Goal: Task Accomplishment & Management: Complete application form

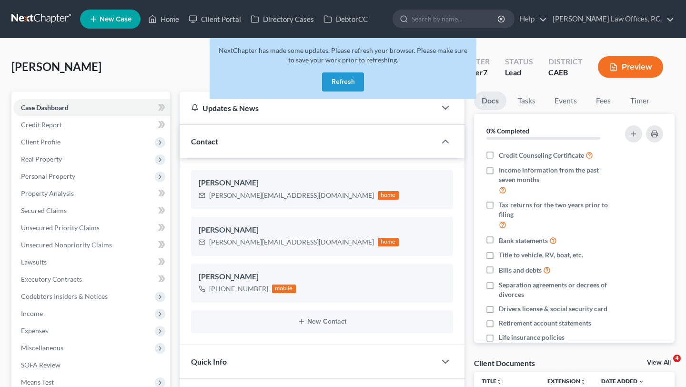
click at [95, 144] on span "Client Profile" at bounding box center [91, 141] width 157 height 17
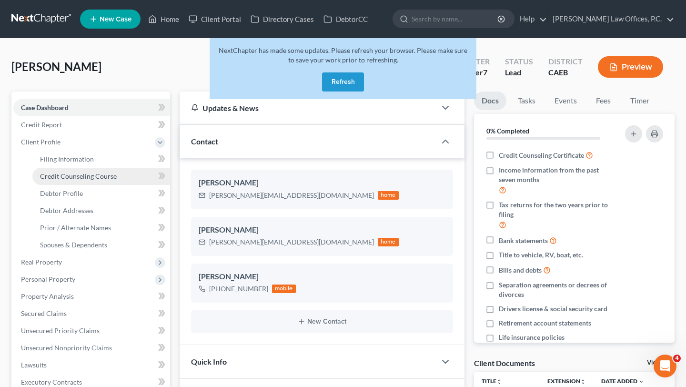
click at [87, 177] on span "Credit Counseling Course" at bounding box center [78, 176] width 77 height 8
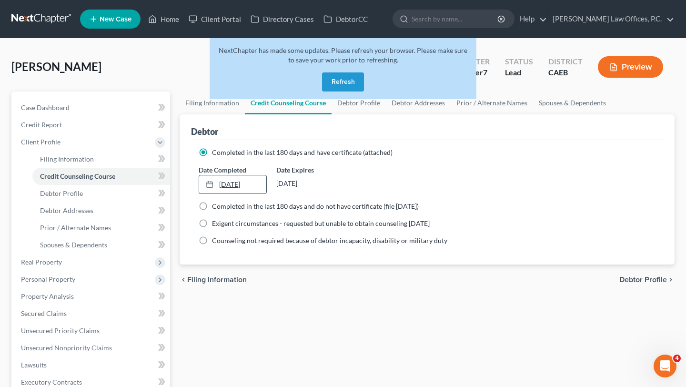
click at [231, 186] on link "9/11/2024" at bounding box center [232, 184] width 67 height 18
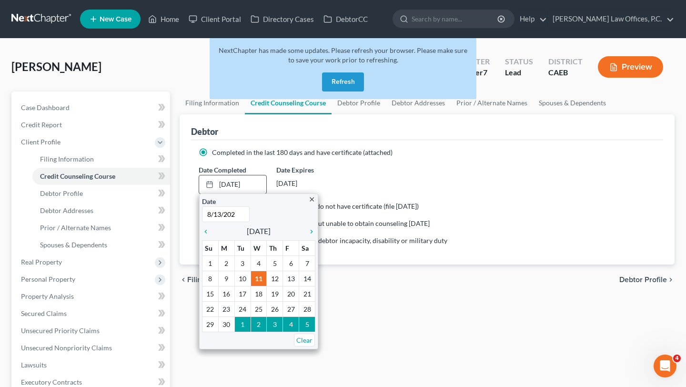
type input "8/13/2025"
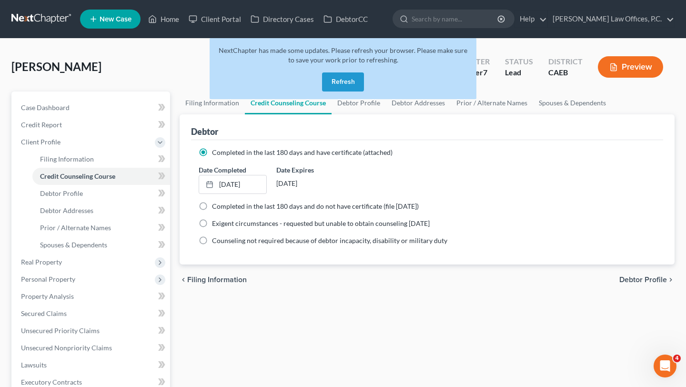
click at [271, 304] on div "Filing Information Credit Counseling Course Debtor Profile Debtor Addresses Pri…" at bounding box center [427, 331] width 504 height 481
click at [241, 121] on div "Debtor" at bounding box center [427, 127] width 472 height 26
click at [349, 83] on button "Refresh" at bounding box center [343, 81] width 42 height 19
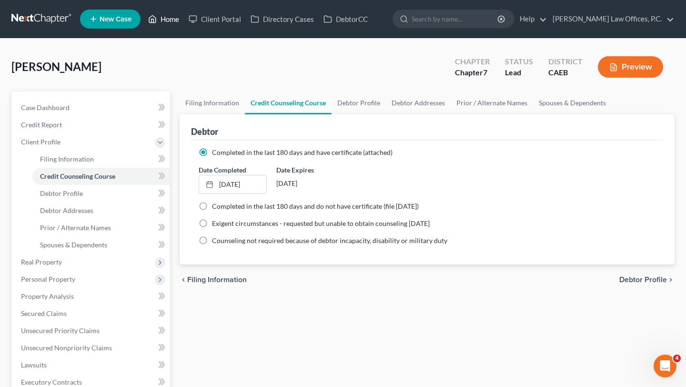
click at [171, 22] on link "Home" at bounding box center [163, 18] width 40 height 17
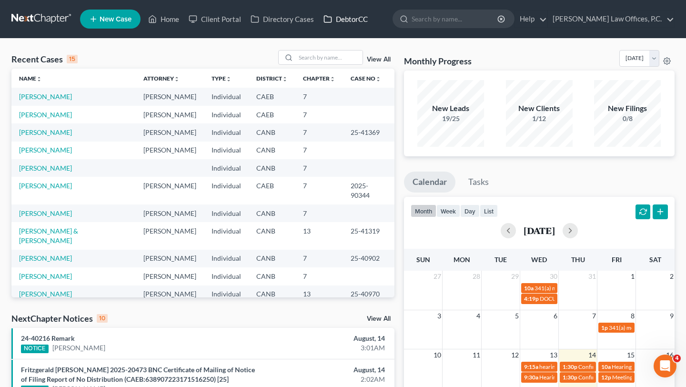
click at [338, 19] on link "DebtorCC" at bounding box center [346, 18] width 54 height 17
click at [324, 60] on input "search" at bounding box center [329, 57] width 67 height 14
type input "paradis"
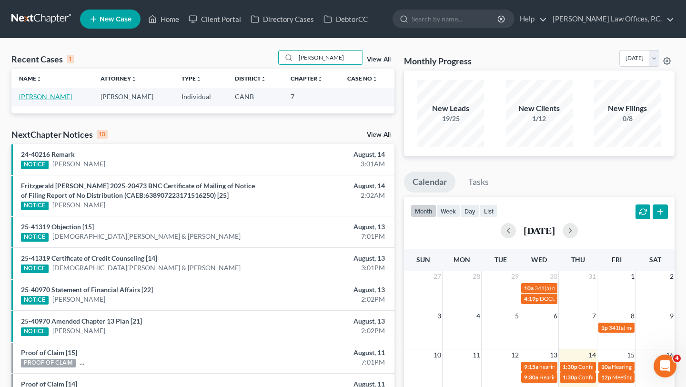
click at [45, 100] on link "Paradis, Michael" at bounding box center [45, 96] width 53 height 8
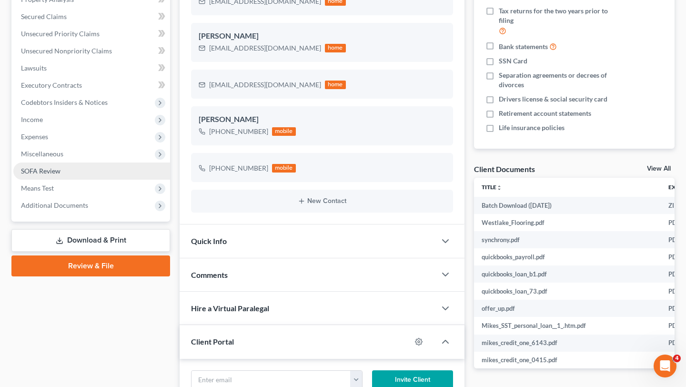
scroll to position [171, 0]
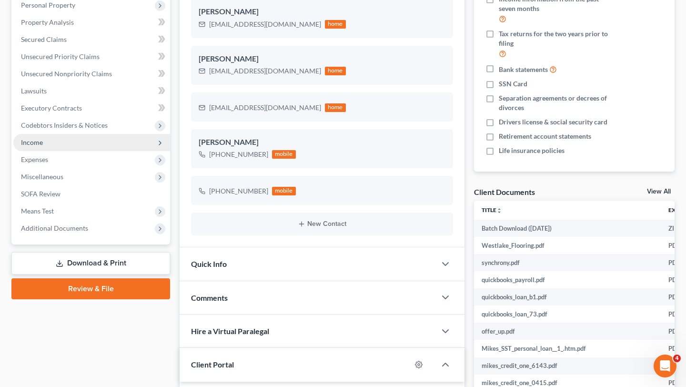
click at [95, 145] on span "Income" at bounding box center [91, 142] width 157 height 17
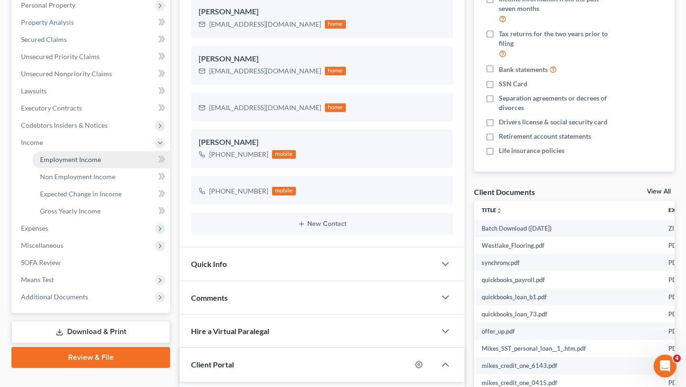
click at [95, 159] on span "Employment Income" at bounding box center [70, 159] width 61 height 8
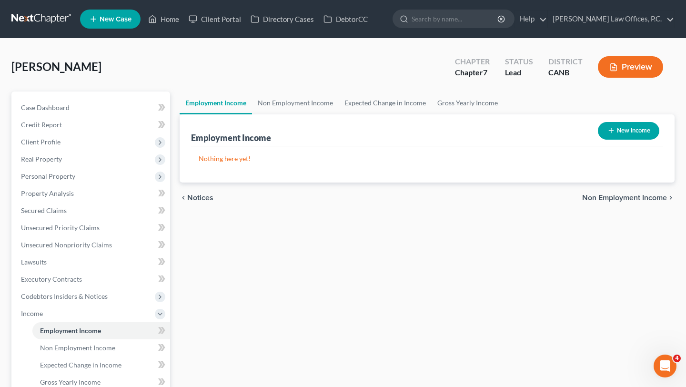
click at [641, 129] on button "New Income" at bounding box center [628, 131] width 61 height 18
select select "0"
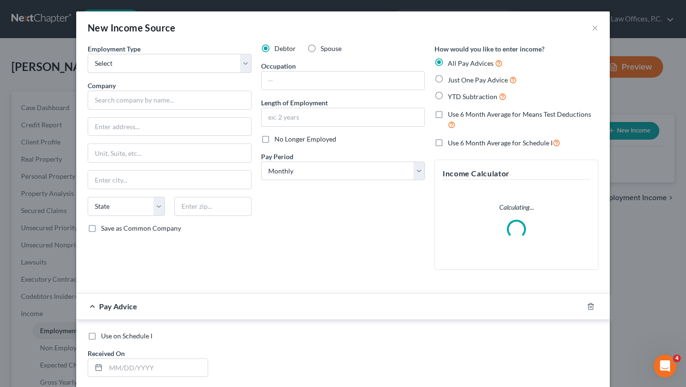
click at [320, 48] on label "Spouse" at bounding box center [330, 49] width 21 height 10
click at [324, 48] on input "Spouse" at bounding box center [327, 47] width 6 height 6
radio input "true"
click at [182, 70] on select "Select Full or Part Time Employment Self Employment" at bounding box center [170, 63] width 164 height 19
select select "0"
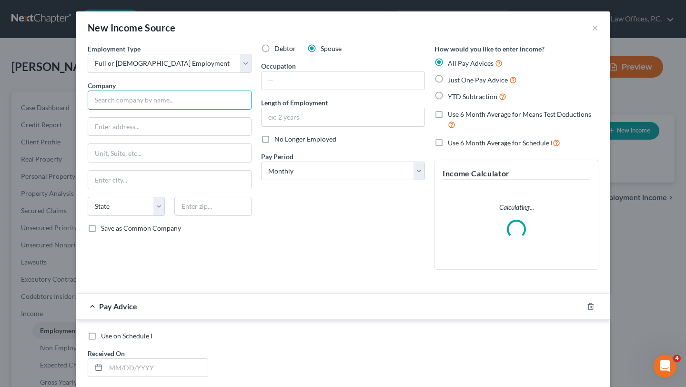
click at [183, 99] on input "text" at bounding box center [170, 99] width 164 height 19
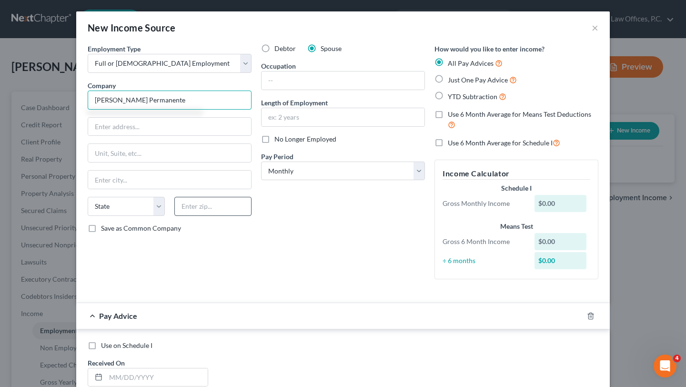
type input "Kaiser Permanente"
click at [155, 127] on input "text" at bounding box center [169, 127] width 163 height 18
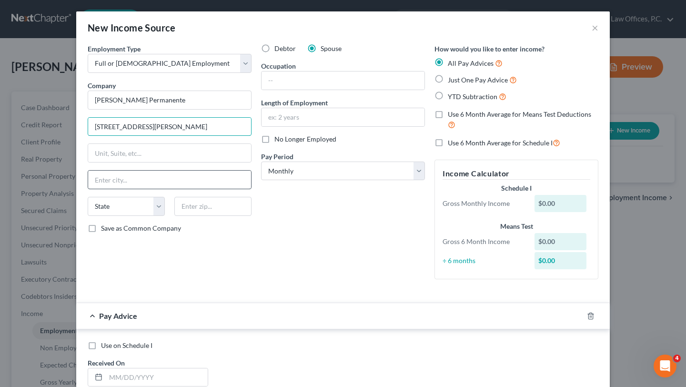
type input "5149 Sutherland Dr"
click at [223, 210] on input "text" at bounding box center [212, 206] width 77 height 19
type input "94521"
click at [320, 269] on div "Debtor Spouse Occupation Length of Employment No Longer Employed Pay Period * S…" at bounding box center [342, 165] width 173 height 243
type input "Concord"
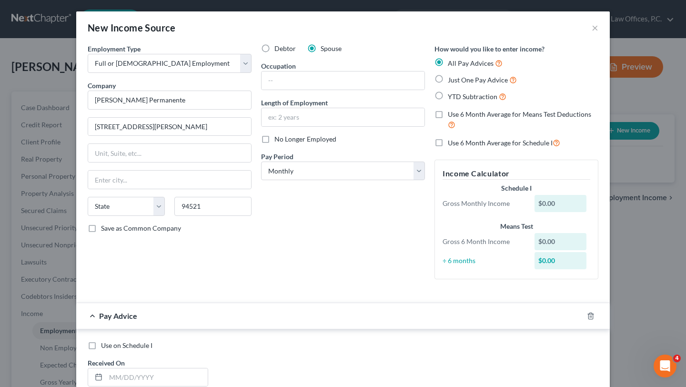
select select "4"
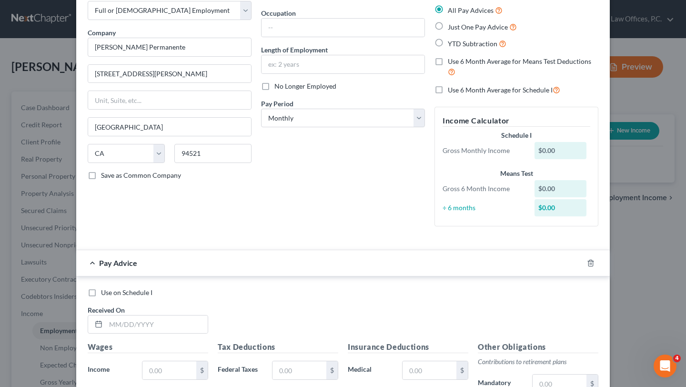
scroll to position [33, 0]
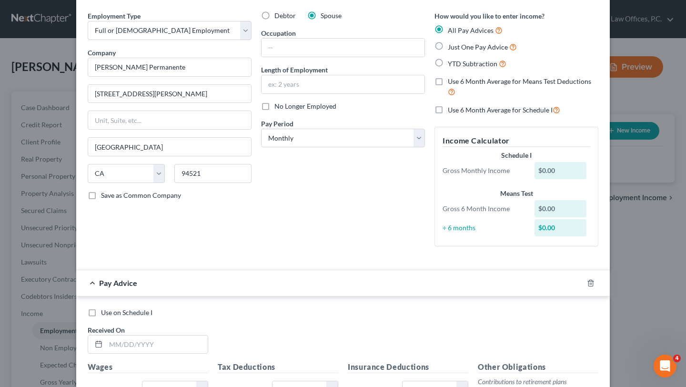
click at [459, 59] on label "YTD Subtraction" at bounding box center [477, 63] width 59 height 11
click at [458, 59] on input "YTD Subtraction" at bounding box center [454, 61] width 6 height 6
radio input "true"
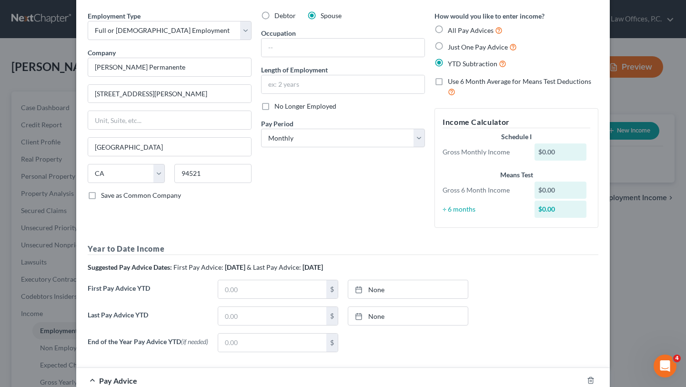
click at [459, 83] on span "Use 6 Month Average for Means Test Deductions" at bounding box center [519, 81] width 143 height 8
click at [458, 83] on input "Use 6 Month Average for Means Test Deductions" at bounding box center [454, 80] width 6 height 6
checkbox input "true"
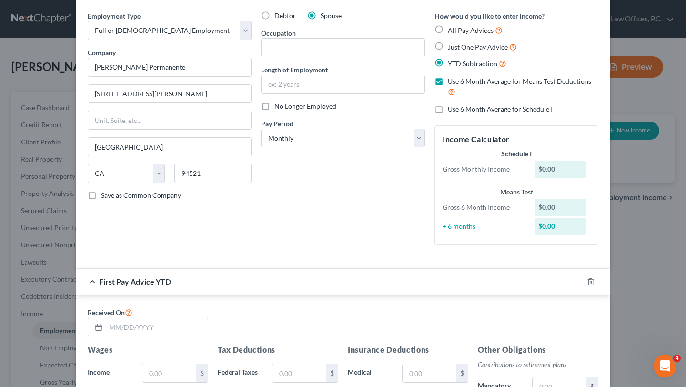
click at [483, 117] on div "How would you like to enter income? All Pay Advices Just One Pay Advice YTD Sub…" at bounding box center [515, 131] width 173 height 241
click at [482, 113] on span "Use 6 Month Average for Schedule I" at bounding box center [500, 109] width 105 height 8
click at [458, 110] on input "Use 6 Month Average for Schedule I" at bounding box center [454, 107] width 6 height 6
checkbox input "true"
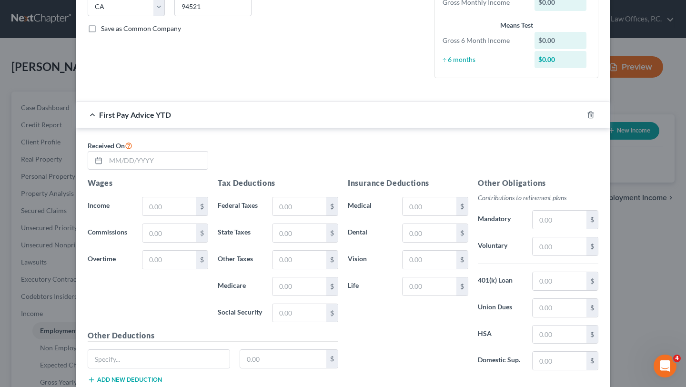
scroll to position [265, 0]
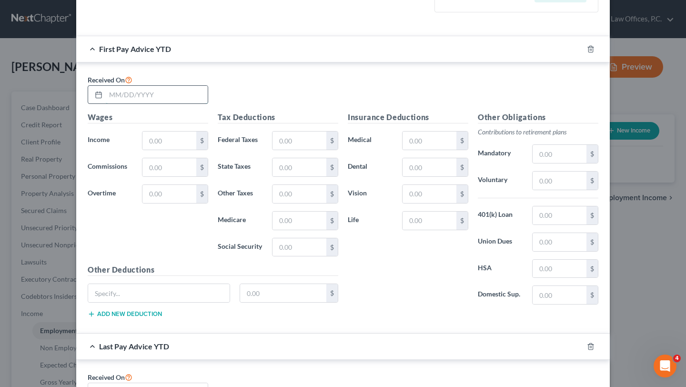
click at [134, 92] on input "text" at bounding box center [157, 95] width 102 height 18
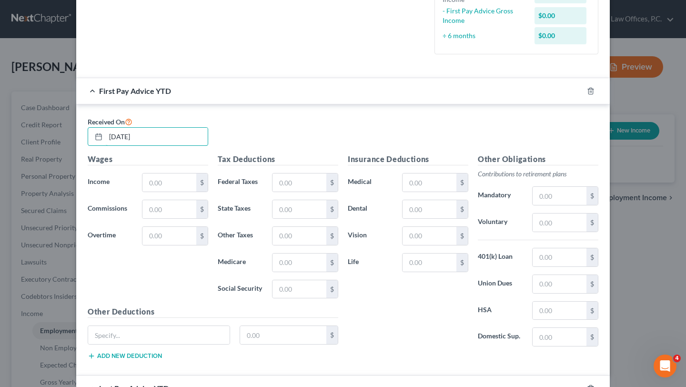
type input "1/3/2025"
type input "1,798.07"
click at [305, 206] on input "text" at bounding box center [299, 209] width 54 height 18
click at [302, 281] on input "text" at bounding box center [299, 289] width 54 height 18
type input "111.48"
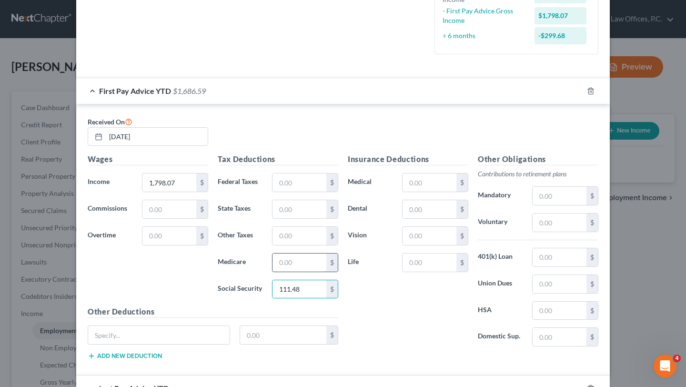
click at [300, 262] on input "text" at bounding box center [299, 262] width 54 height 18
type input "26.07"
click at [350, 245] on div "Insurance Deductions Medical $ Dental $ Vision $ Life $" at bounding box center [408, 253] width 130 height 200
click at [310, 235] on input "text" at bounding box center [299, 236] width 54 height 18
type input "21.58"
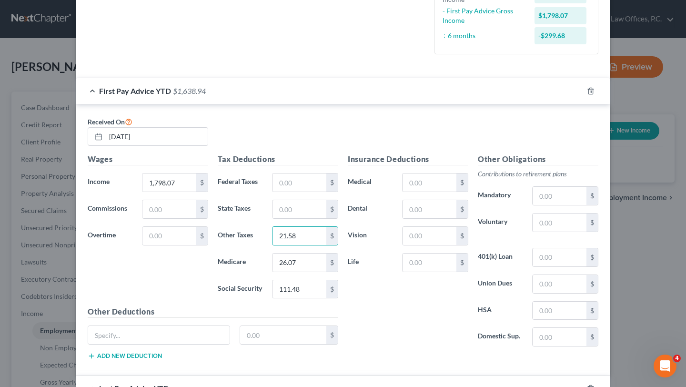
click at [359, 241] on label "Vision" at bounding box center [370, 235] width 54 height 19
click at [550, 286] on input "text" at bounding box center [559, 284] width 54 height 18
type input "35.96"
click at [499, 309] on label "HSA" at bounding box center [500, 310] width 54 height 19
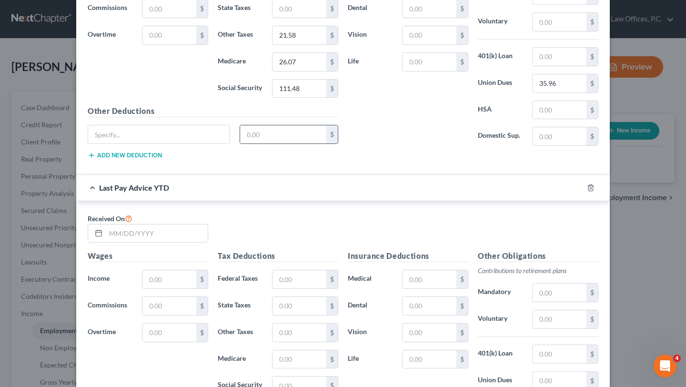
scroll to position [479, 0]
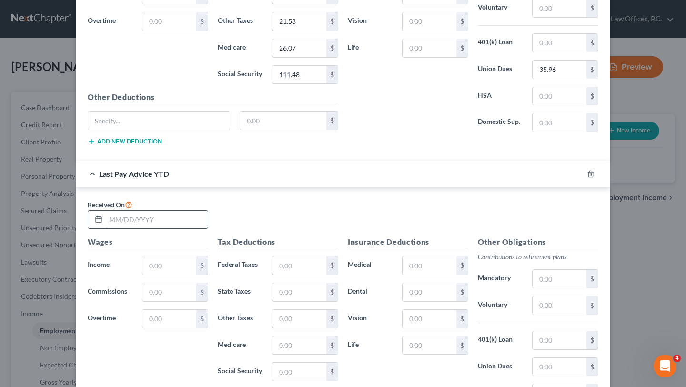
click at [146, 220] on input "text" at bounding box center [157, 219] width 102 height 18
type input "6/20/2025"
type input "26,010.33"
click at [287, 266] on input "text" at bounding box center [299, 265] width 54 height 18
click at [299, 262] on input "text" at bounding box center [299, 265] width 54 height 18
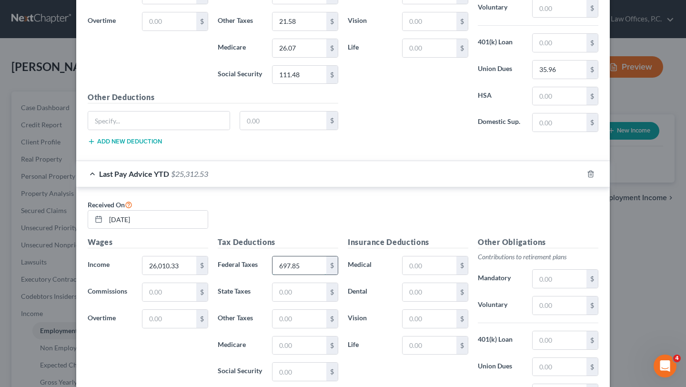
type input "697.85"
type input "482.20"
type input "312.12"
type input "377.15"
click at [296, 349] on input "377.15" at bounding box center [299, 345] width 54 height 18
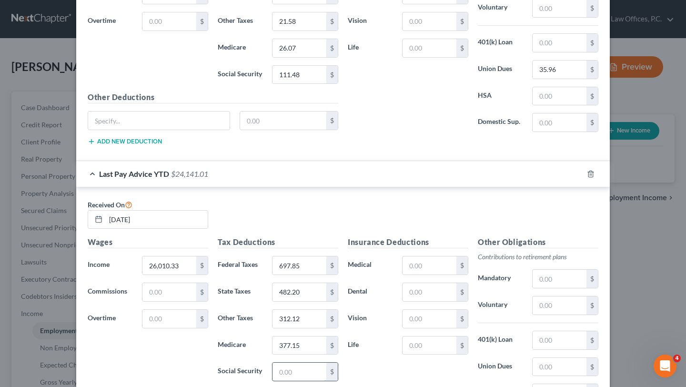
click at [295, 364] on input "text" at bounding box center [299, 371] width 54 height 18
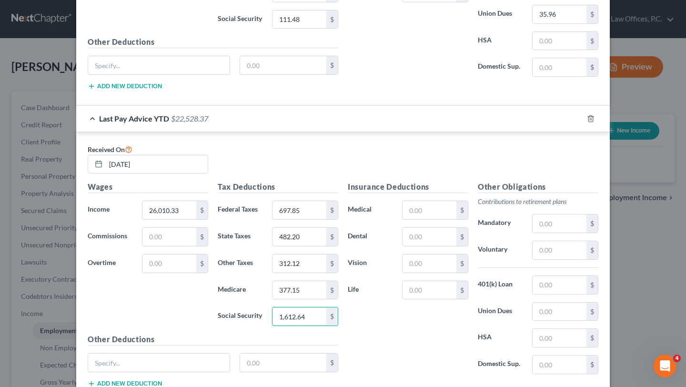
type input "1,612.64"
click at [188, 321] on div "Wages Income * 26,010.33 $ Commissions $ Overtime $" at bounding box center [148, 257] width 130 height 152
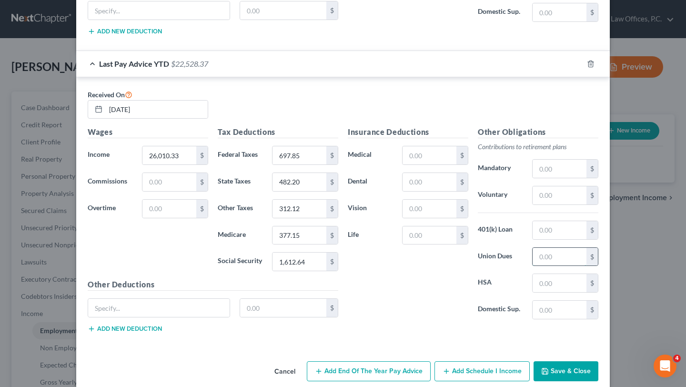
click at [556, 254] on input "text" at bounding box center [559, 257] width 54 height 18
type input "493.27"
click at [434, 288] on div "Insurance Deductions Medical $ Dental $ Vision $ Life $" at bounding box center [408, 226] width 130 height 200
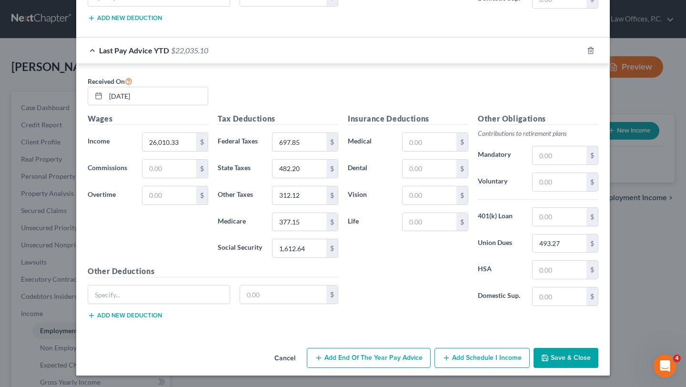
click at [589, 362] on button "Save & Close" at bounding box center [565, 358] width 65 height 20
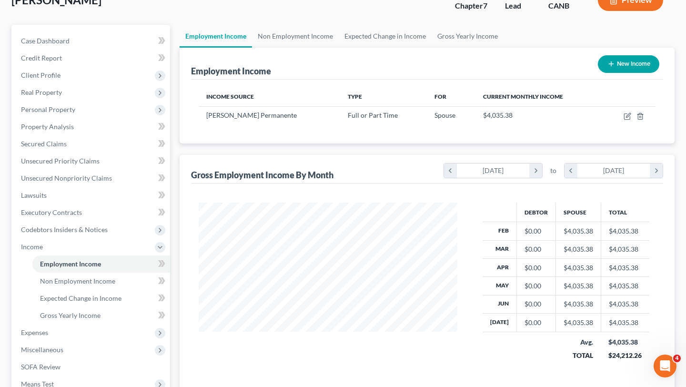
scroll to position [63, 0]
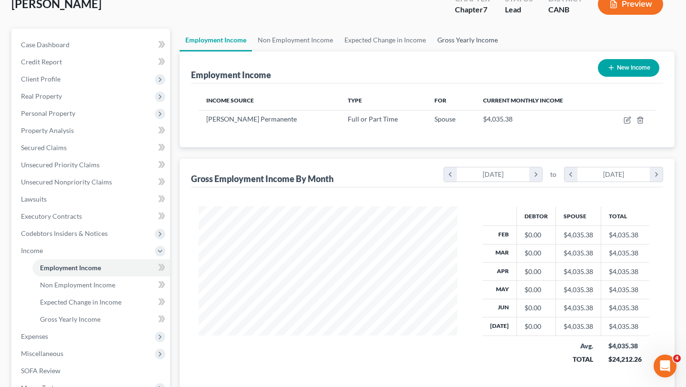
click at [455, 32] on link "Gross Yearly Income" at bounding box center [467, 40] width 72 height 23
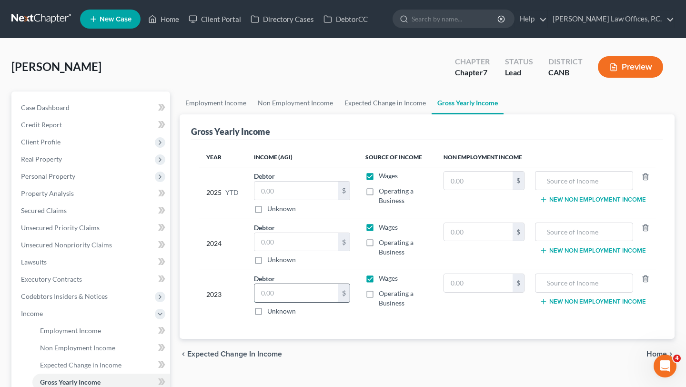
click at [276, 296] on input "text" at bounding box center [296, 293] width 84 height 18
type input "44,466"
click at [482, 280] on input "text" at bounding box center [478, 283] width 69 height 18
type input "4,000"
type input "Gambling"
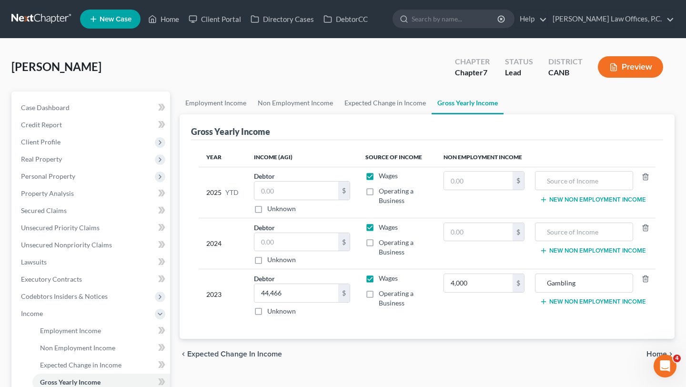
click at [469, 318] on td "4,000 $" at bounding box center [484, 294] width 96 height 51
click at [303, 286] on input "44,466" at bounding box center [296, 293] width 84 height 18
click at [379, 295] on label "Operating a Business" at bounding box center [404, 298] width 50 height 19
click at [382, 295] on input "Operating a Business" at bounding box center [385, 292] width 6 height 6
checkbox input "true"
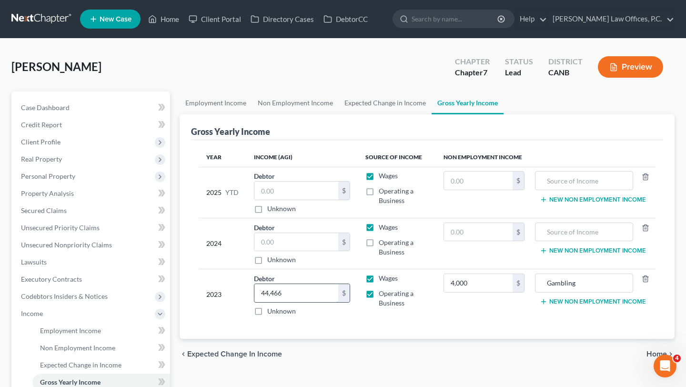
click at [306, 295] on input "44,466" at bounding box center [296, 293] width 84 height 18
paste input "76,872"
type input "76,872"
click at [335, 319] on div "Year Income (AGI) Source of Income Non Employment Income 2025 YTD Debtor $ Unkn…" at bounding box center [427, 239] width 472 height 199
click at [281, 222] on div "Debtor $ Unknown Balance Undetermined $ Unknown" at bounding box center [302, 243] width 96 height 42
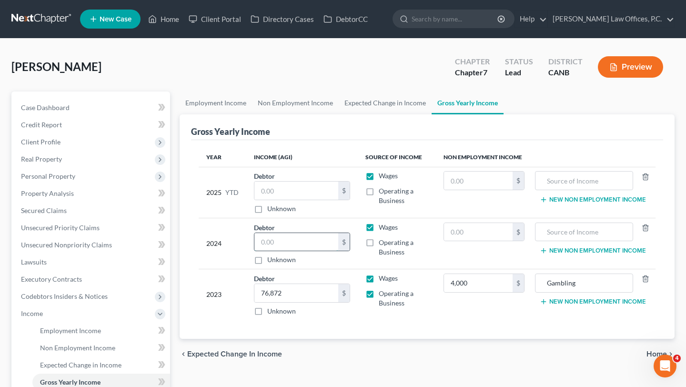
click at [272, 249] on input "text" at bounding box center [296, 242] width 84 height 18
type input "47,832"
click at [357, 252] on td "Debtor 47,832.00 $ Unknown Balance Undetermined 47,832 $ Unknown" at bounding box center [301, 243] width 111 height 51
click at [379, 244] on label "Operating a Business" at bounding box center [404, 247] width 50 height 19
click at [382, 244] on input "Operating a Business" at bounding box center [385, 241] width 6 height 6
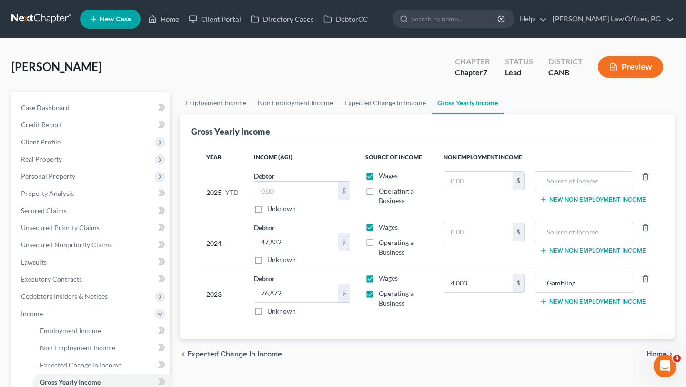
checkbox input "true"
click at [290, 240] on input "47,832" at bounding box center [296, 242] width 84 height 18
click at [294, 240] on input "47,832" at bounding box center [296, 242] width 84 height 18
type input "47,832"
click at [495, 236] on input "text" at bounding box center [478, 232] width 69 height 18
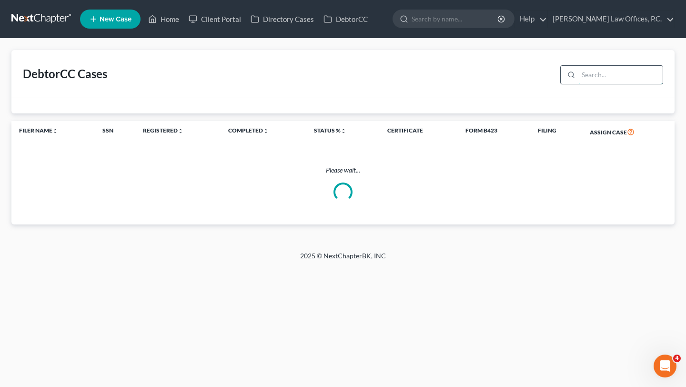
click at [584, 77] on input "search" at bounding box center [620, 75] width 84 height 18
type input "k"
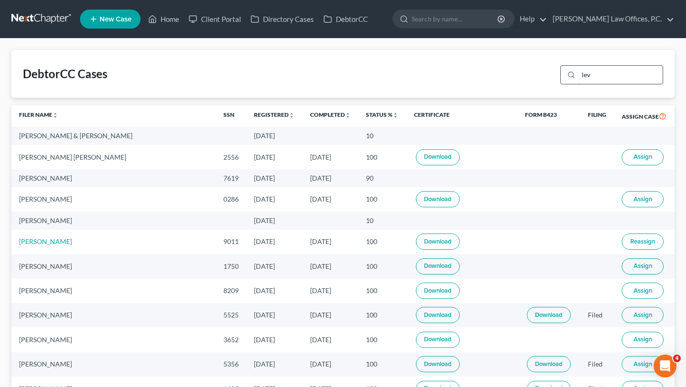
type input "levi"
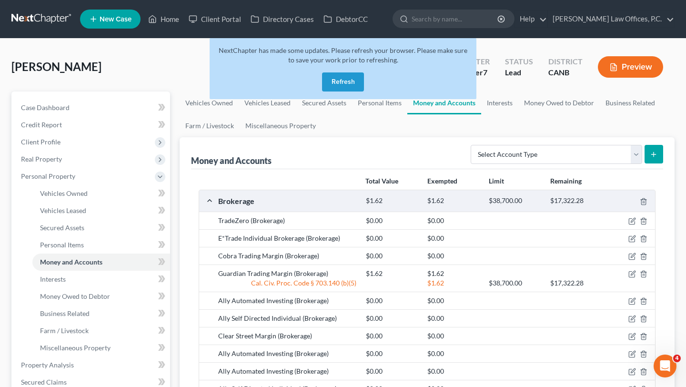
click at [352, 75] on button "Refresh" at bounding box center [343, 81] width 42 height 19
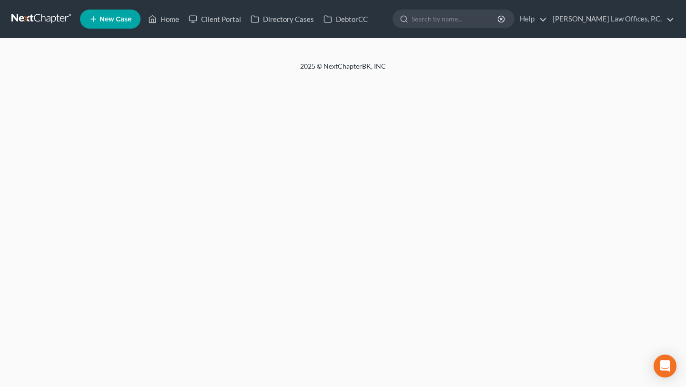
select select "1"
select select "0"
select select "9"
select select "0"
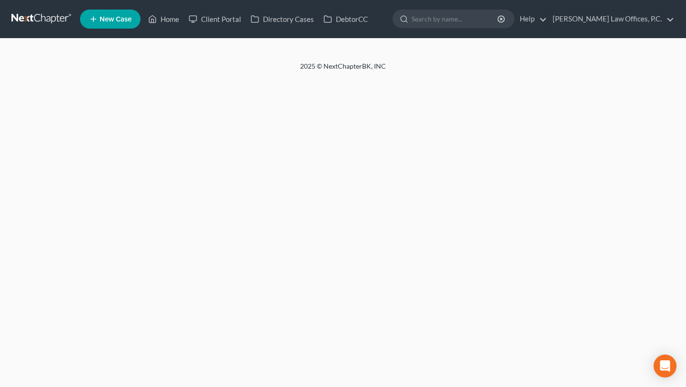
select select "4"
select select "0"
